Goal: Obtain resource: Download file/media

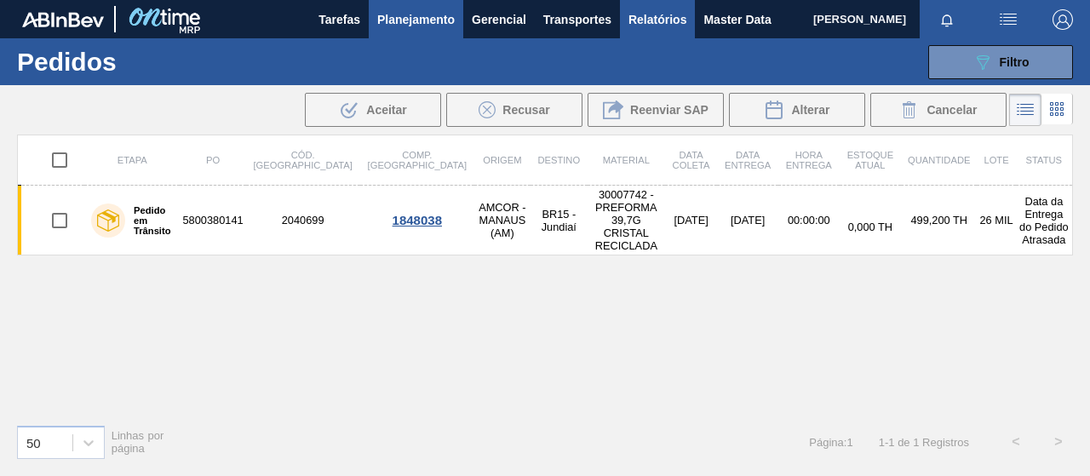
click at [683, 23] on span "Relatórios" at bounding box center [657, 19] width 58 height 20
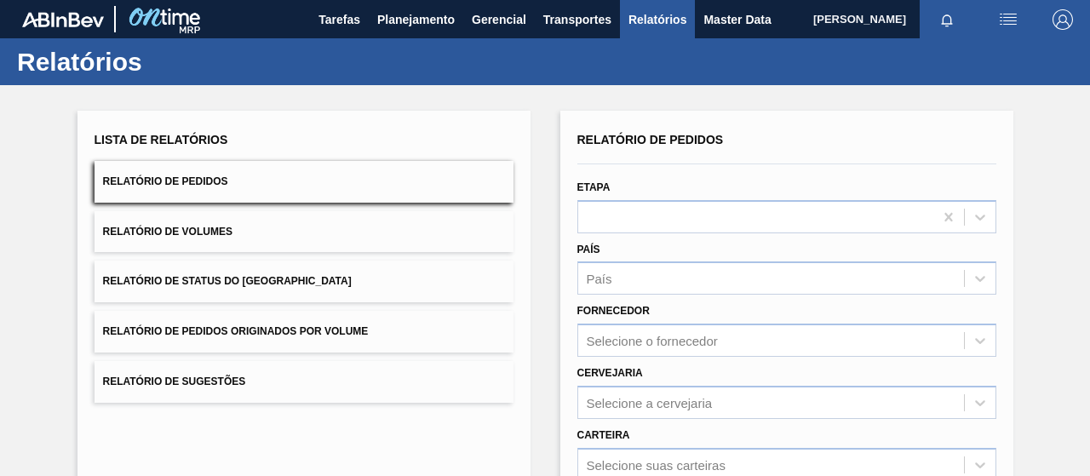
scroll to position [310, 0]
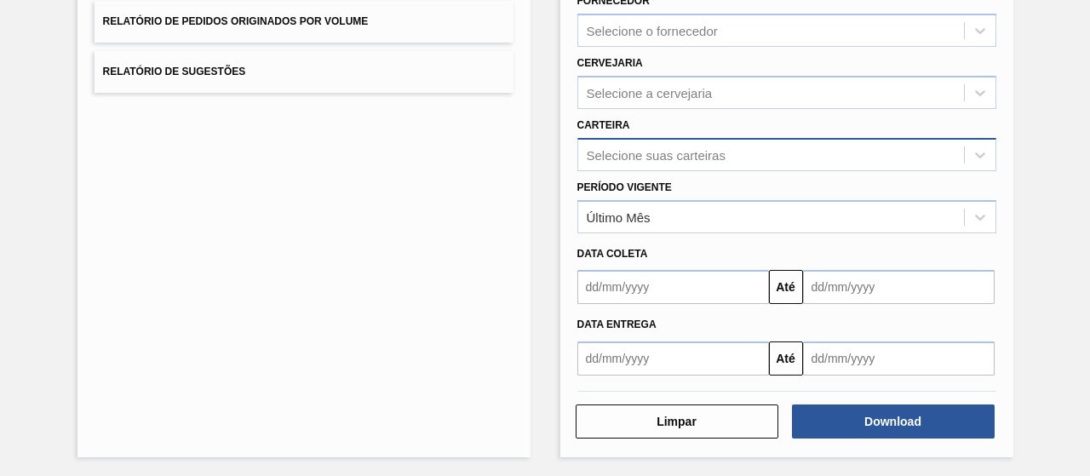
click at [639, 161] on div "Selecione suas carteiras" at bounding box center [771, 154] width 386 height 25
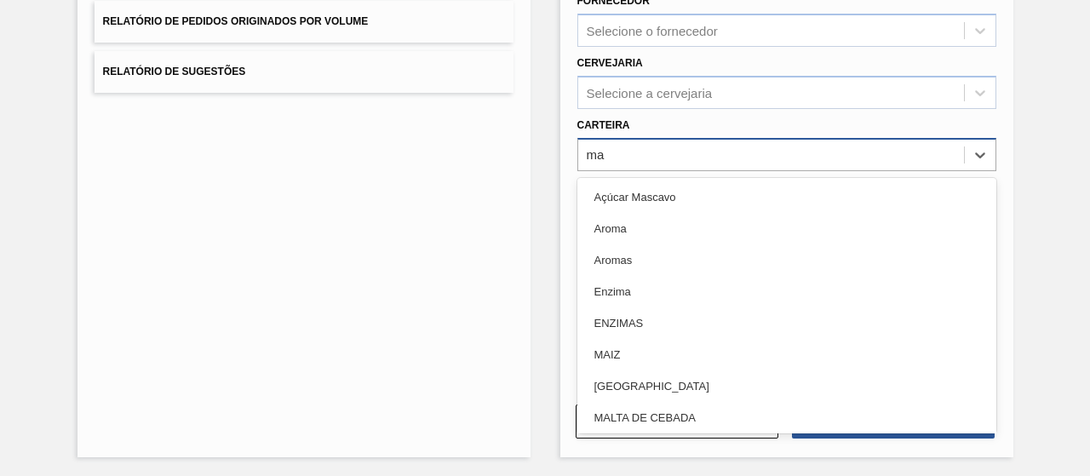
type input "mal"
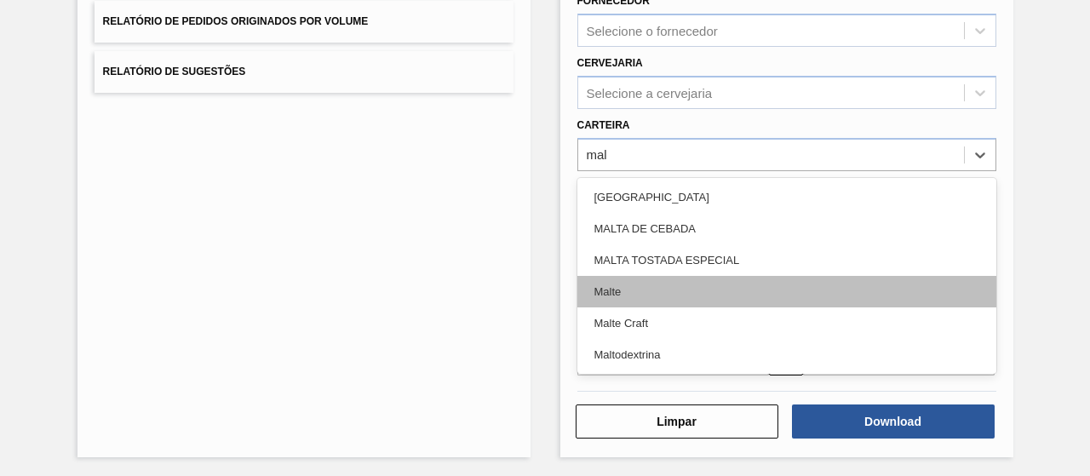
click at [656, 290] on div "Malte" at bounding box center [786, 291] width 419 height 31
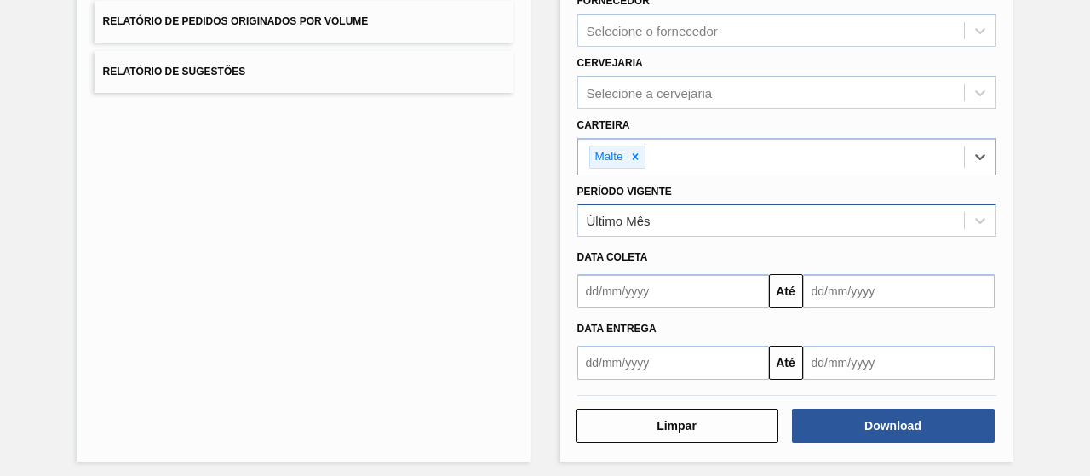
click at [656, 223] on div "Último Mês" at bounding box center [771, 221] width 386 height 25
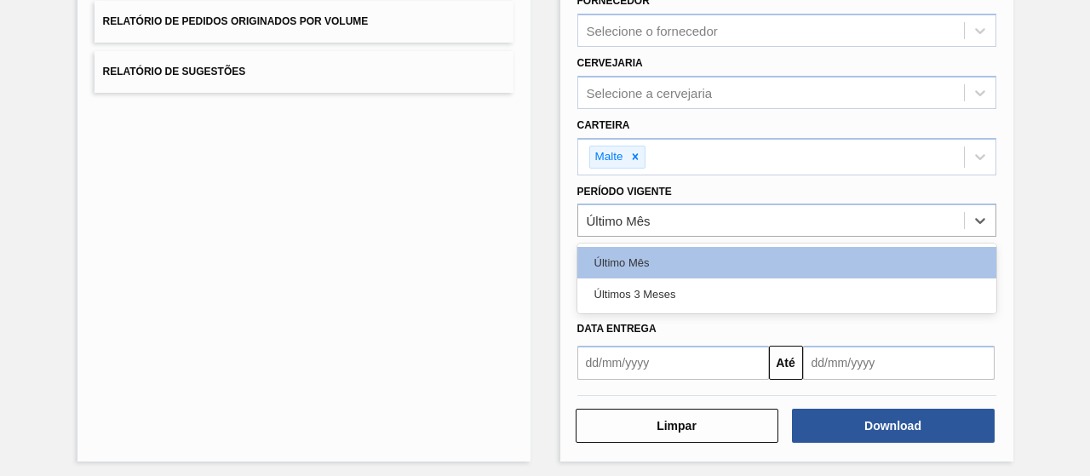
click at [663, 301] on div "Últimos 3 Meses" at bounding box center [786, 293] width 419 height 31
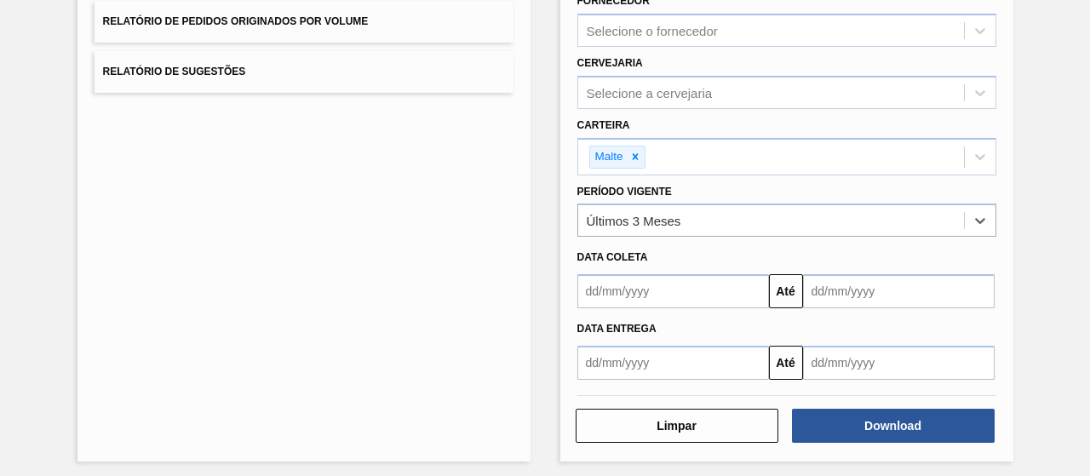
click at [660, 291] on input "text" at bounding box center [673, 291] width 192 height 34
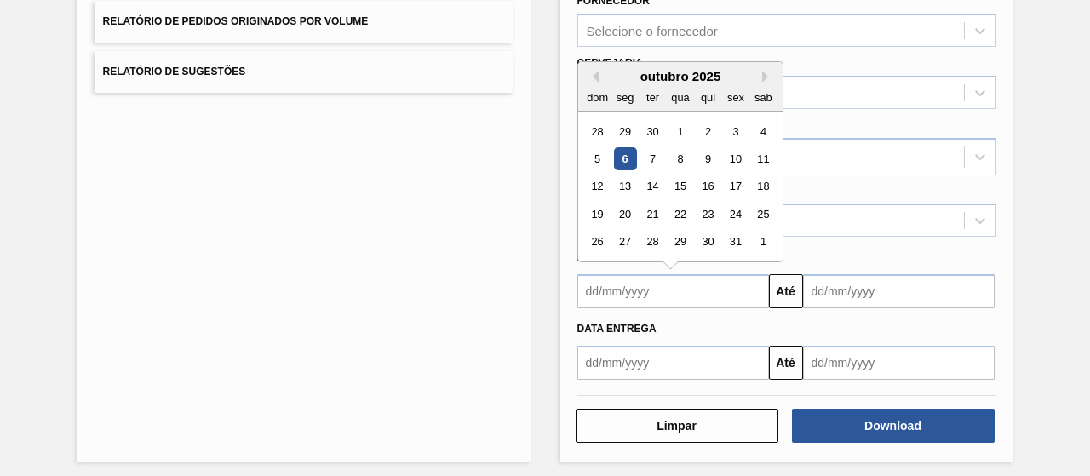
click at [599, 79] on div "outubro 2025" at bounding box center [680, 76] width 204 height 14
click at [595, 73] on button "Previous Month" at bounding box center [593, 77] width 12 height 12
click at [617, 125] on div "1" at bounding box center [624, 131] width 23 height 23
type input "[DATE]"
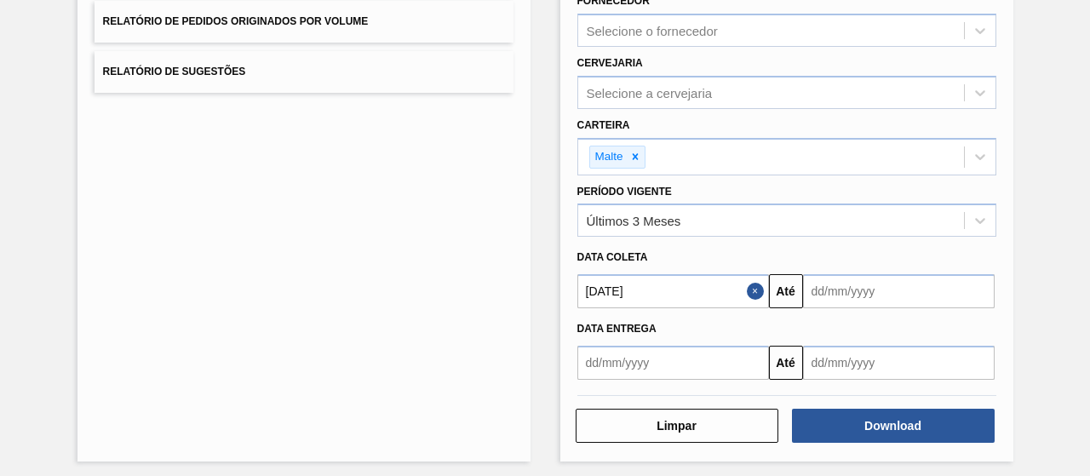
click at [875, 287] on input "text" at bounding box center [899, 291] width 192 height 34
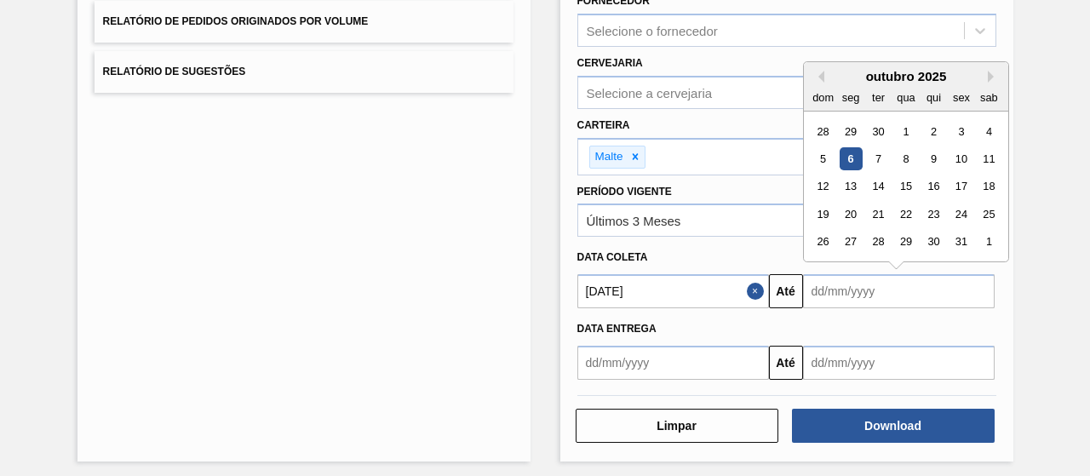
click at [851, 152] on div "6" at bounding box center [850, 158] width 23 height 23
type input "[DATE]"
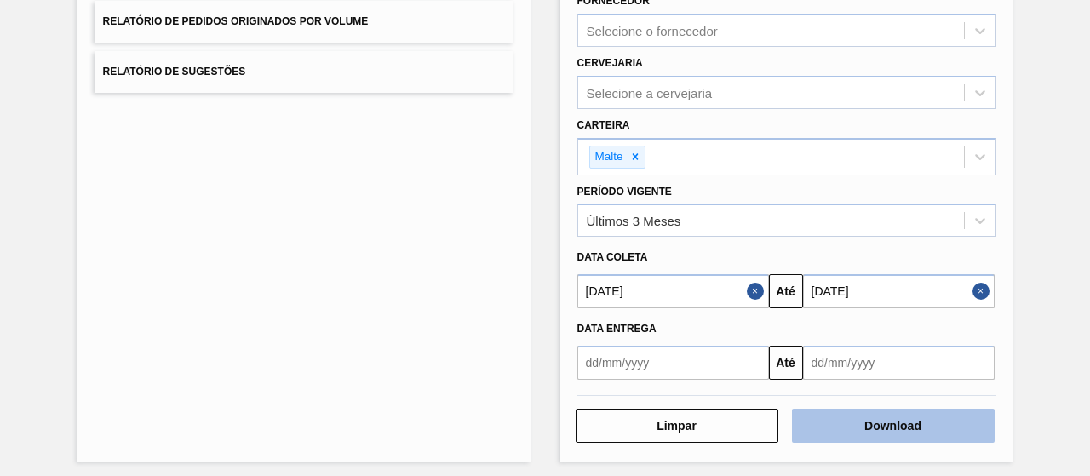
click at [829, 428] on button "Download" at bounding box center [893, 426] width 203 height 34
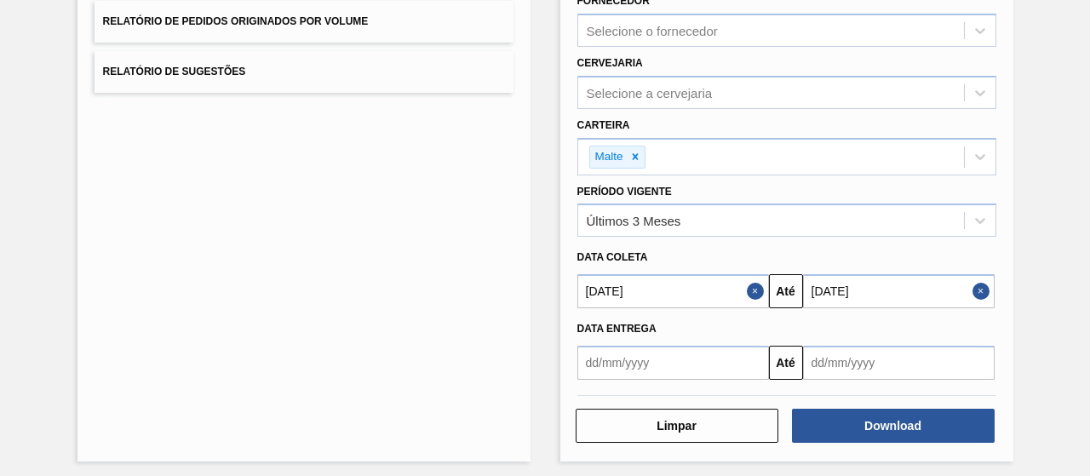
scroll to position [0, 0]
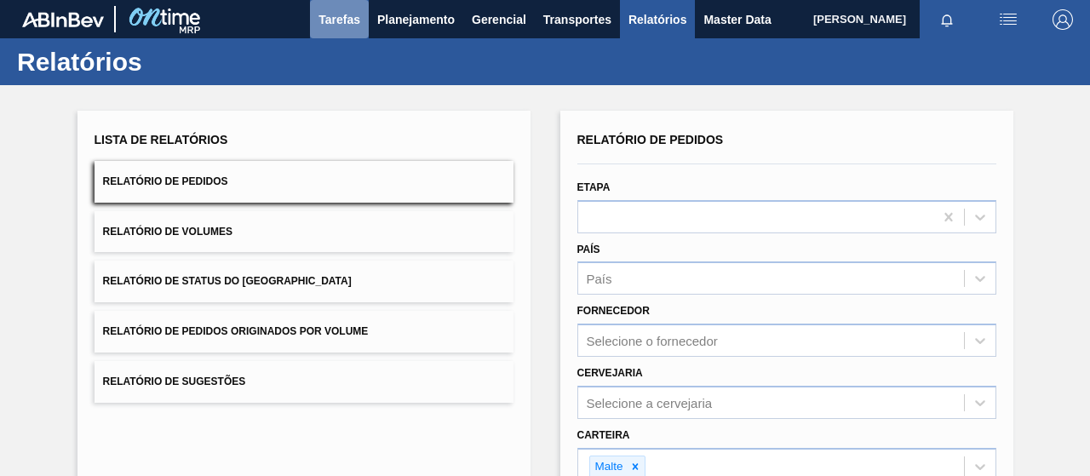
click at [327, 18] on span "Tarefas" at bounding box center [339, 19] width 42 height 20
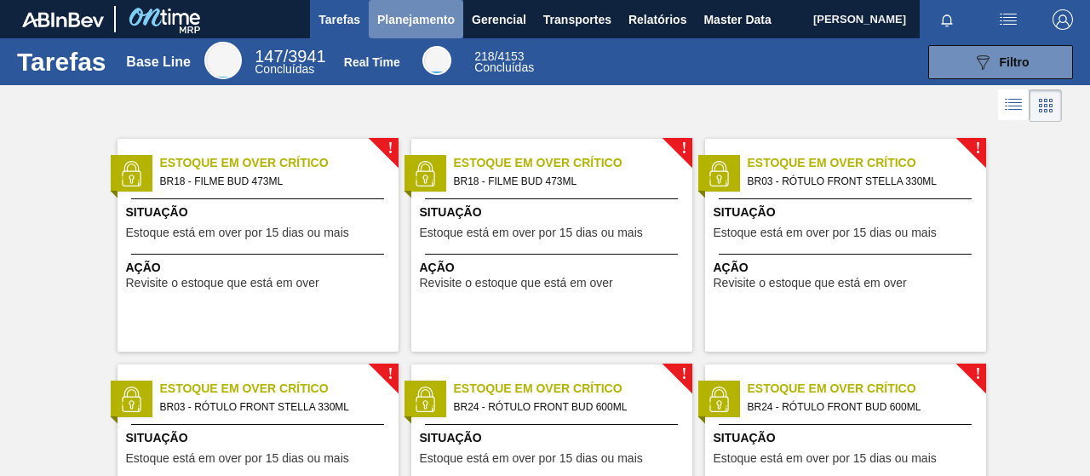
click at [436, 31] on button "Planejamento" at bounding box center [416, 19] width 94 height 38
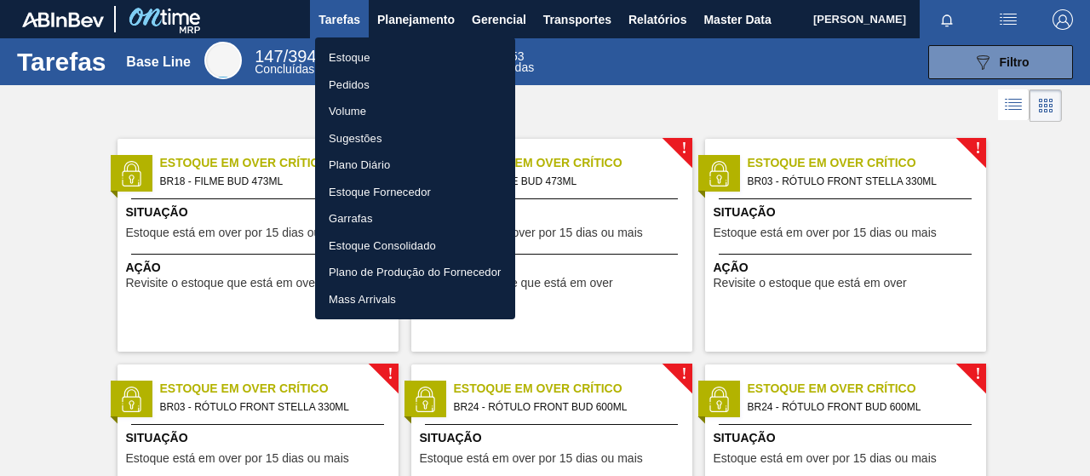
click at [370, 80] on li "Pedidos" at bounding box center [415, 85] width 200 height 27
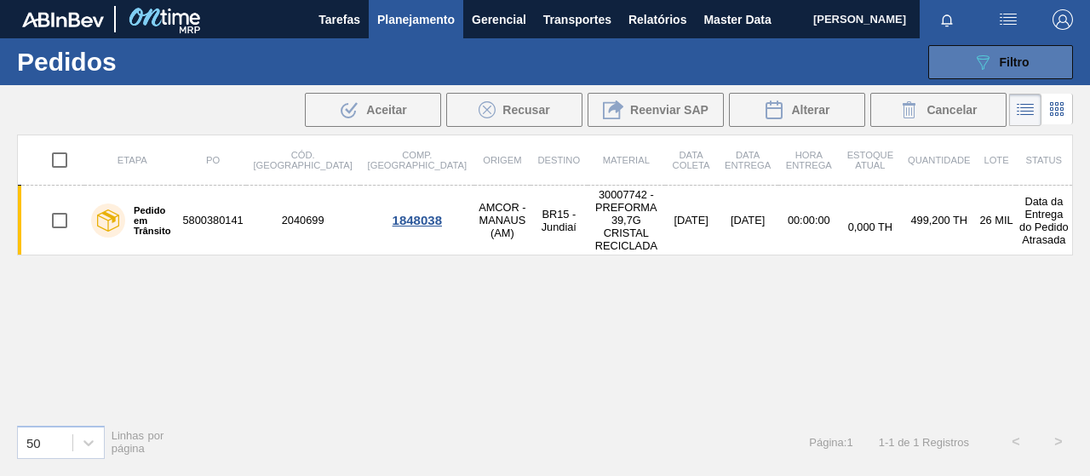
click at [994, 67] on div "089F7B8B-B2A5-4AFE-B5C0-19BA573D28AC Filtro" at bounding box center [1000, 62] width 57 height 20
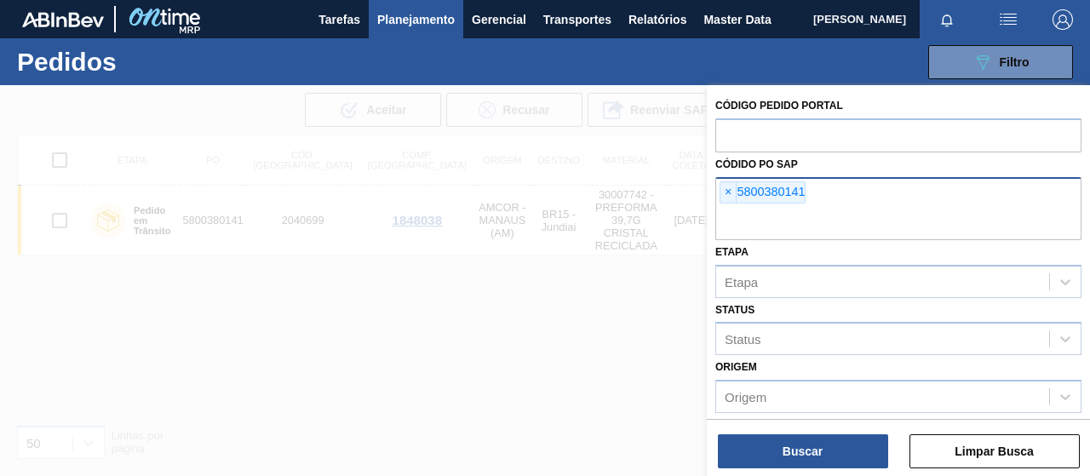
click at [716, 188] on div "× 5800380141" at bounding box center [898, 208] width 366 height 63
click at [738, 192] on div "× 5800380141" at bounding box center [762, 192] width 86 height 22
click at [732, 193] on span "×" at bounding box center [728, 192] width 16 height 20
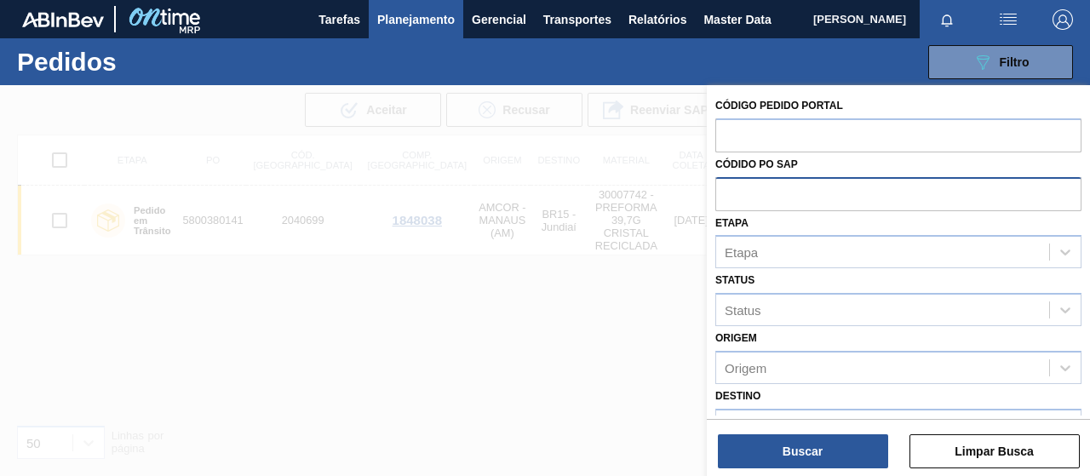
click at [735, 200] on input "text" at bounding box center [898, 193] width 366 height 32
paste input "text"
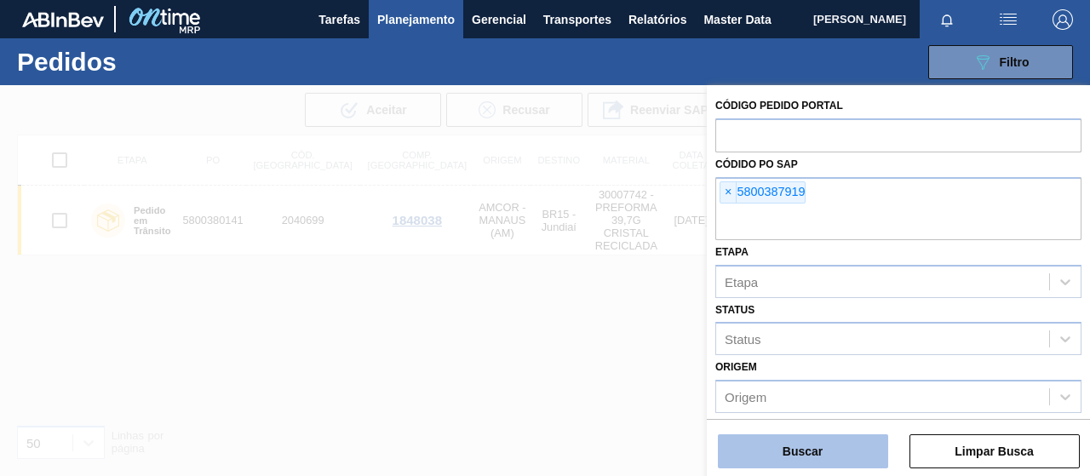
click at [813, 442] on button "Buscar" at bounding box center [803, 451] width 170 height 34
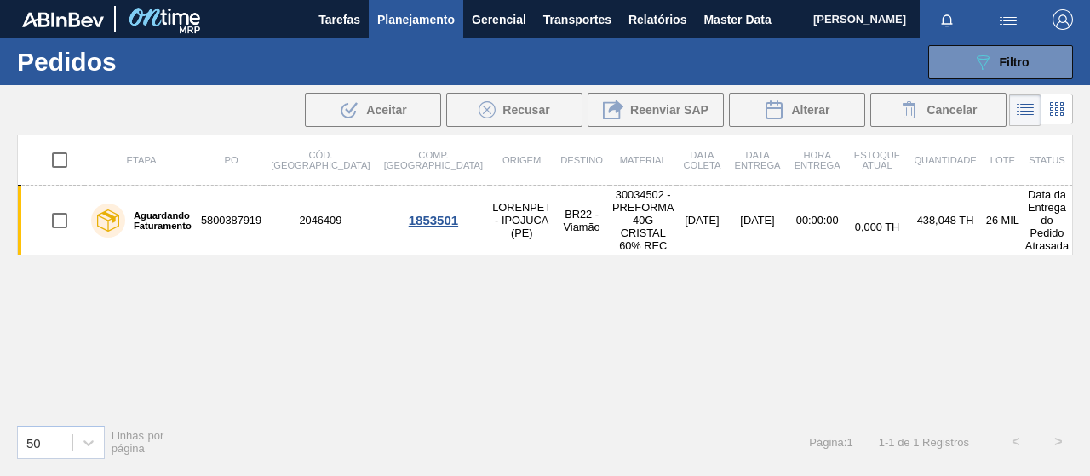
drag, startPoint x: 432, startPoint y: 268, endPoint x: 422, endPoint y: 266, distance: 9.7
click at [429, 266] on div "Etapa PO Cód. Pedido Comp. Carga Origem Destino Material Data coleta Data Entre…" at bounding box center [545, 273] width 1056 height 276
